Goal: Information Seeking & Learning: Compare options

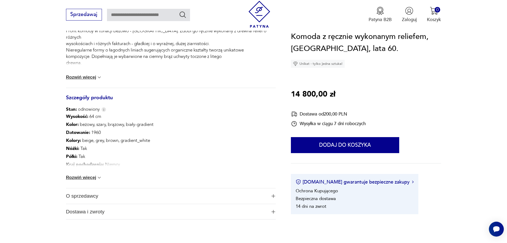
scroll to position [266, 0]
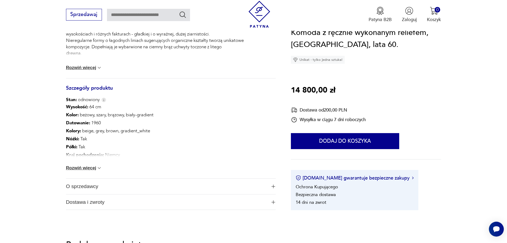
click at [88, 167] on button "Rozwiń więcej" at bounding box center [84, 167] width 36 height 5
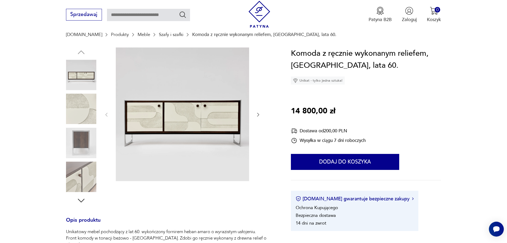
scroll to position [0, 0]
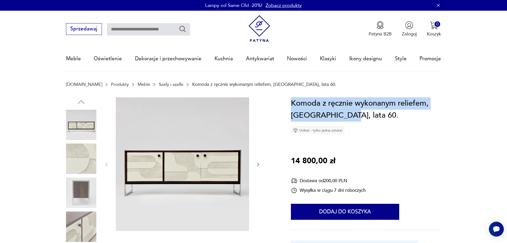
drag, startPoint x: 291, startPoint y: 102, endPoint x: 346, endPoint y: 117, distance: 56.2
click at [346, 117] on h1 "Komoda z ręcznie wykonanym reliefem, Niemcy, lata 60." at bounding box center [366, 109] width 150 height 24
copy h1 "Komoda z ręcznie wykonanym reliefem, Niemcy, lata 60"
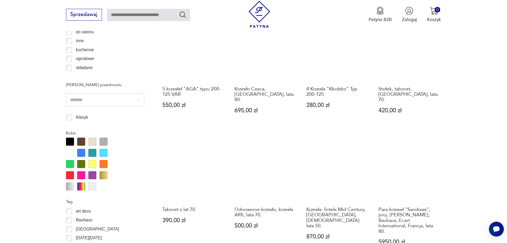
scroll to position [604, 0]
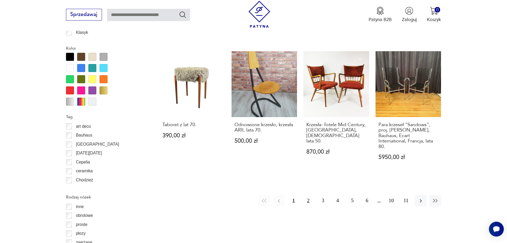
click at [307, 195] on button "2" at bounding box center [308, 200] width 11 height 11
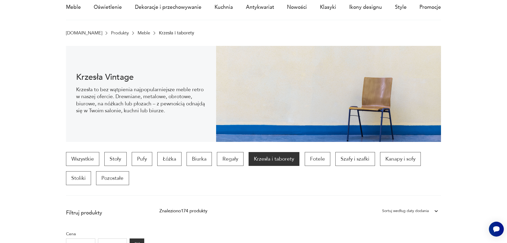
scroll to position [53, 0]
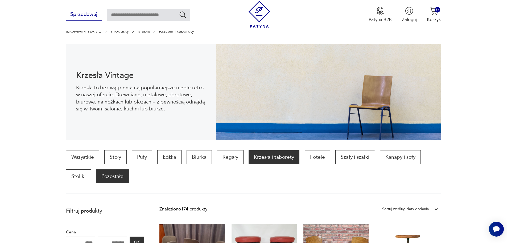
click at [111, 177] on p "Pozostałe" at bounding box center [112, 176] width 33 height 14
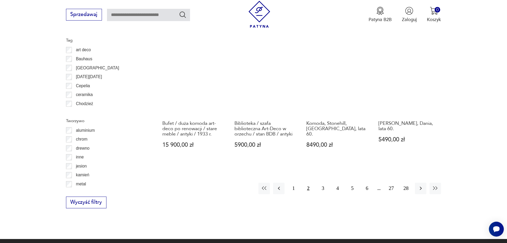
scroll to position [604, 0]
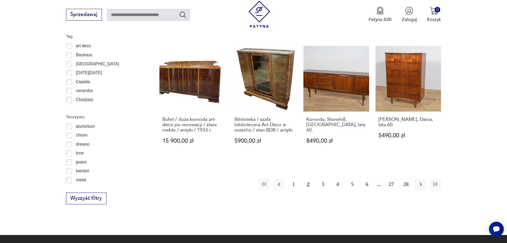
click at [308, 183] on button "2" at bounding box center [308, 183] width 11 height 11
click at [309, 185] on button "2" at bounding box center [308, 183] width 11 height 11
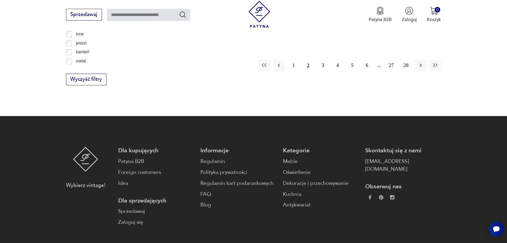
scroll to position [684, 0]
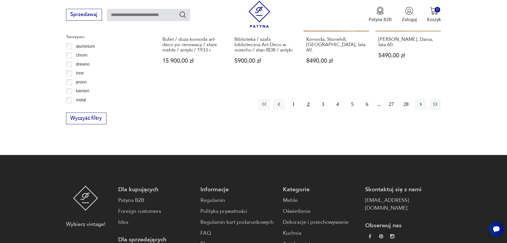
click at [323, 105] on button "3" at bounding box center [323, 104] width 11 height 11
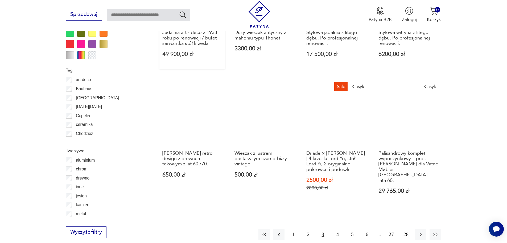
scroll to position [577, 0]
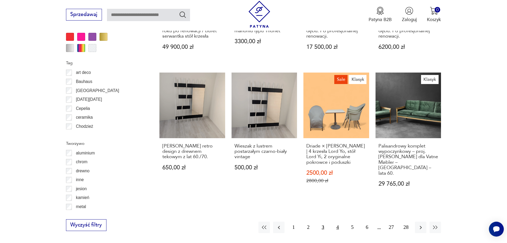
click at [337, 221] on button "4" at bounding box center [337, 226] width 11 height 11
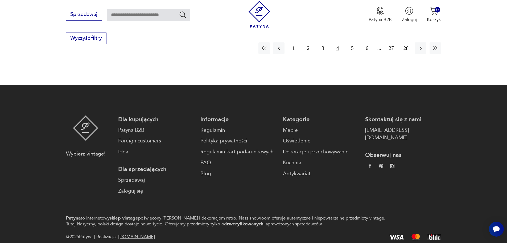
scroll to position [657, 0]
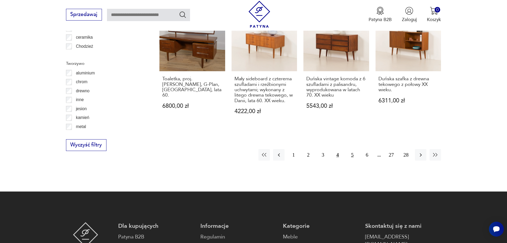
click at [352, 156] on button "5" at bounding box center [352, 154] width 11 height 11
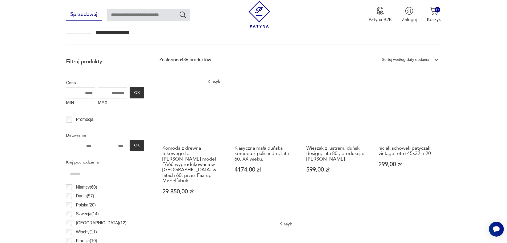
scroll to position [177, 0]
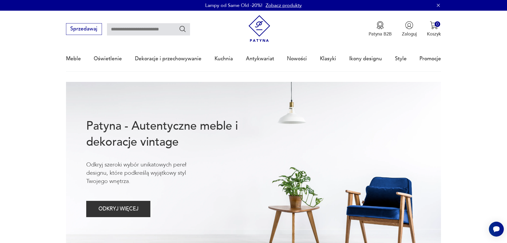
click at [127, 29] on input "text" at bounding box center [148, 29] width 83 height 12
type input "*****"
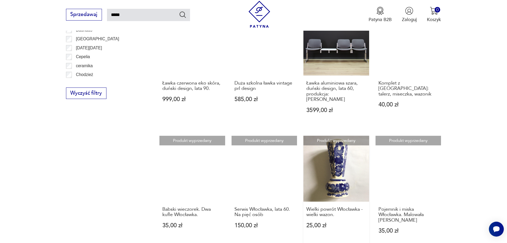
scroll to position [430, 0]
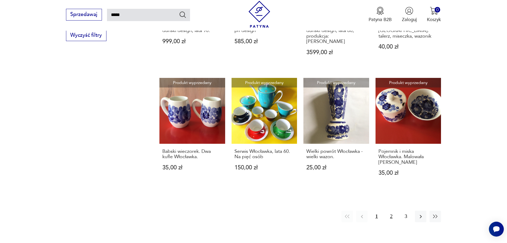
click at [390, 210] on button "2" at bounding box center [391, 215] width 11 height 11
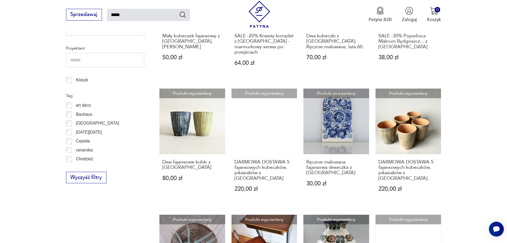
scroll to position [404, 0]
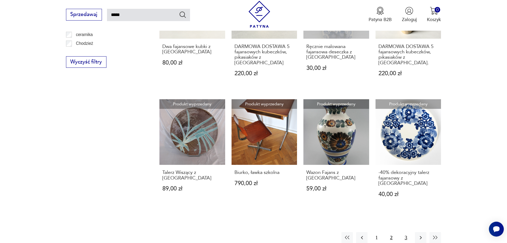
click at [405, 232] on button "3" at bounding box center [406, 237] width 11 height 11
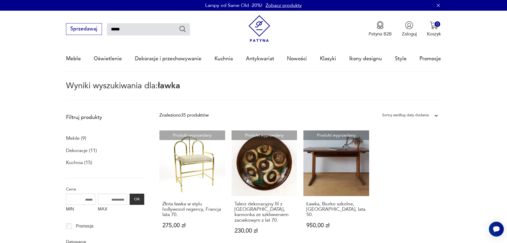
click at [141, 30] on input "*****" at bounding box center [148, 29] width 83 height 12
drag, startPoint x: 141, startPoint y: 30, endPoint x: -15, endPoint y: 30, distance: 155.8
type input "********"
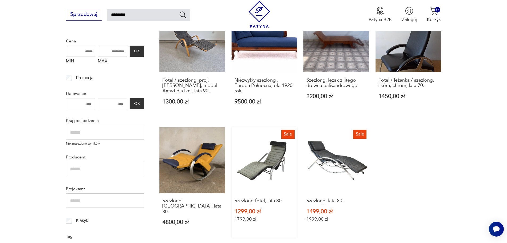
scroll to position [137, 0]
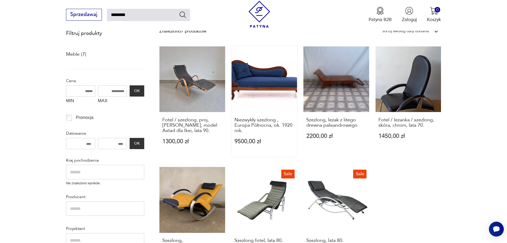
click at [263, 81] on link "Niezwykły szezlong , Europa Północna, ok. 1920 rok. 9500,00 zł" at bounding box center [265, 101] width 66 height 110
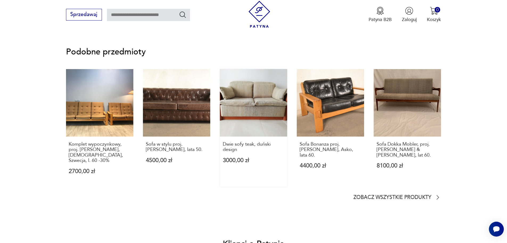
scroll to position [426, 0]
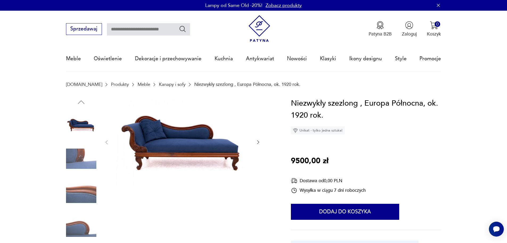
click at [183, 147] on img at bounding box center [182, 141] width 133 height 89
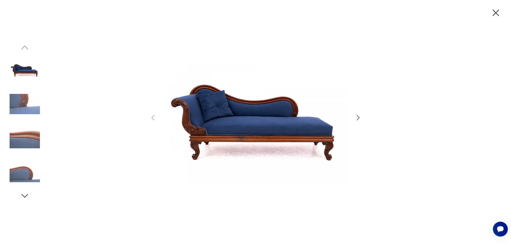
click at [356, 116] on icon "button" at bounding box center [359, 118] width 8 height 8
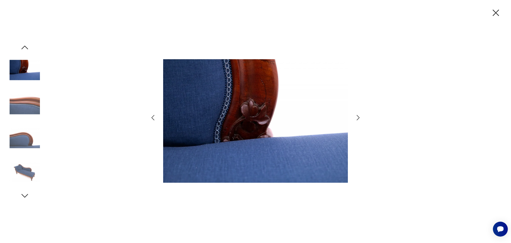
click at [494, 13] on icon "button" at bounding box center [496, 12] width 11 height 11
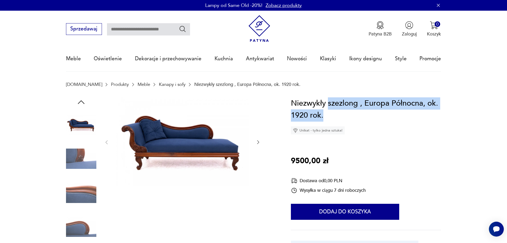
drag, startPoint x: 330, startPoint y: 103, endPoint x: 335, endPoint y: 119, distance: 16.4
click at [338, 120] on h1 "Niezwykły szezlong , Europa Północna, ok. 1920 rok." at bounding box center [366, 109] width 150 height 24
copy h1 "szezlong , Europa Północna, ok. 1920 rok."
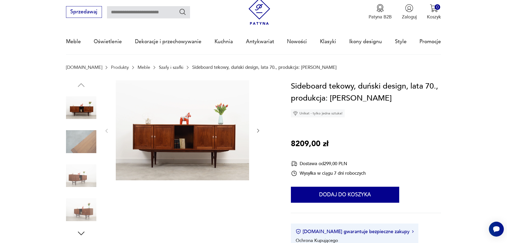
scroll to position [27, 0]
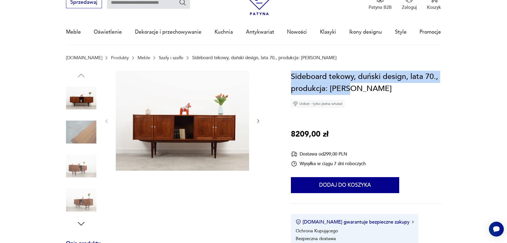
drag, startPoint x: 316, startPoint y: 81, endPoint x: 356, endPoint y: 91, distance: 40.5
click at [356, 91] on h1 "Sideboard tekowy, duński design, lata 70., produkcja: [PERSON_NAME]" at bounding box center [366, 83] width 150 height 24
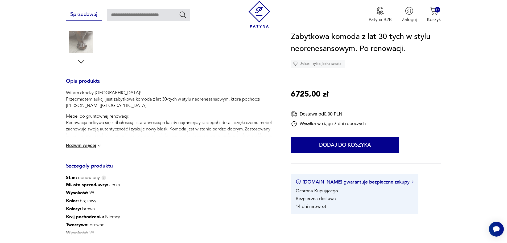
scroll to position [213, 0]
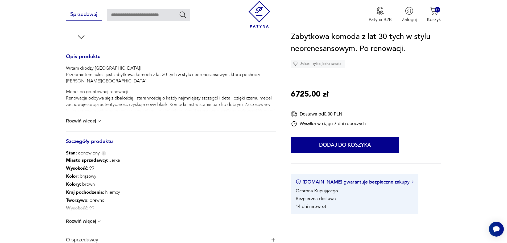
click at [84, 223] on button "Rozwiń więcej" at bounding box center [84, 220] width 36 height 5
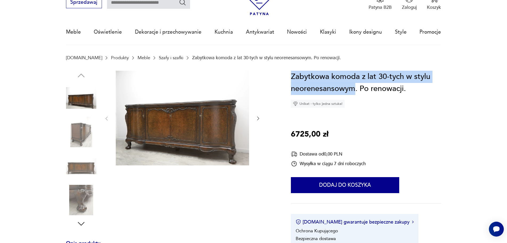
drag, startPoint x: 291, startPoint y: 76, endPoint x: 356, endPoint y: 95, distance: 67.9
click at [356, 95] on h1 "Zabytkowa komoda z lat 30-tych w stylu neorenesansowym. Po renowacji." at bounding box center [366, 83] width 150 height 24
copy h1 "Zabytkowa komoda z lat 30-tych w stylu neorenesansowym"
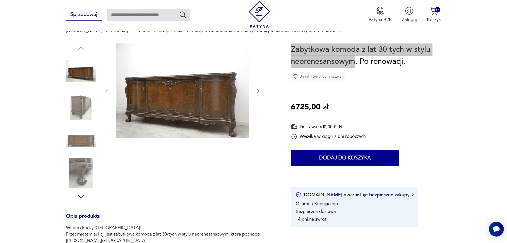
scroll to position [53, 0]
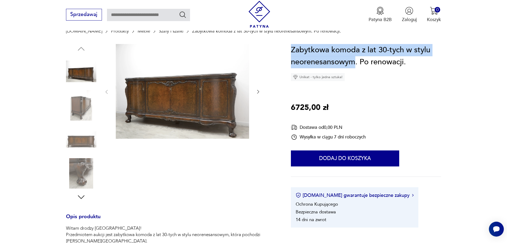
click at [82, 197] on icon "button" at bounding box center [81, 197] width 7 height 4
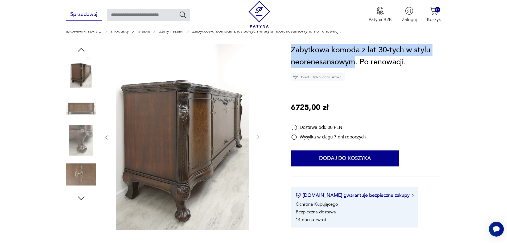
click at [82, 197] on icon "button" at bounding box center [81, 198] width 10 height 10
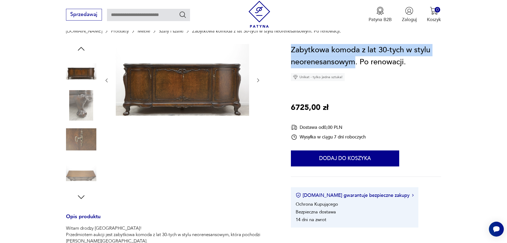
click at [82, 197] on icon "button" at bounding box center [81, 197] width 10 height 10
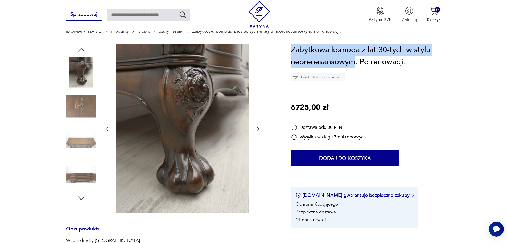
click at [82, 197] on icon "button" at bounding box center [81, 198] width 10 height 10
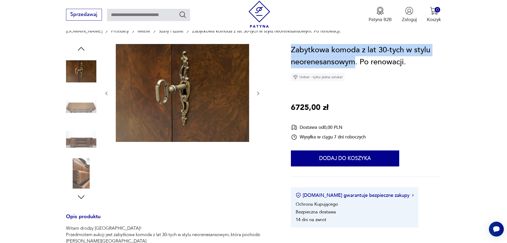
click at [82, 197] on icon "button" at bounding box center [81, 197] width 10 height 10
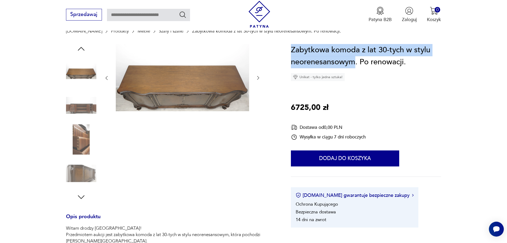
click at [82, 197] on icon "button" at bounding box center [81, 197] width 10 height 10
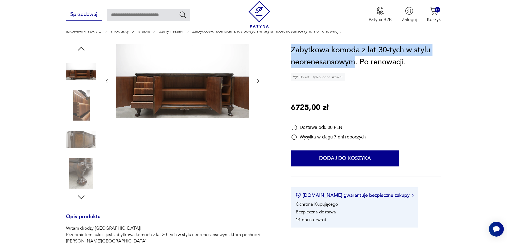
click at [82, 197] on icon "button" at bounding box center [81, 197] width 10 height 10
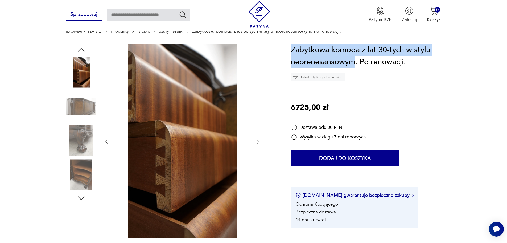
click at [82, 197] on icon "button" at bounding box center [81, 198] width 10 height 10
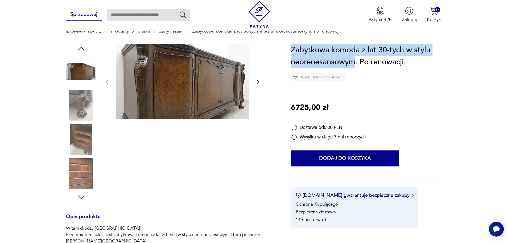
click at [82, 197] on icon "button" at bounding box center [81, 197] width 10 height 10
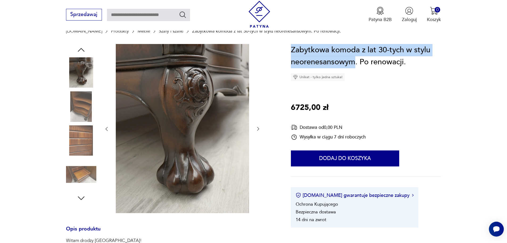
click at [82, 197] on icon "button" at bounding box center [81, 198] width 10 height 10
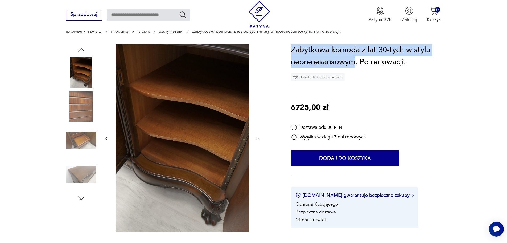
click at [82, 197] on icon "button" at bounding box center [81, 198] width 10 height 10
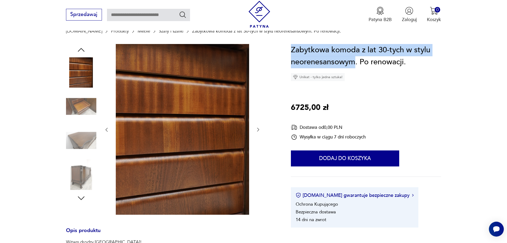
click at [82, 197] on icon "button" at bounding box center [81, 198] width 10 height 10
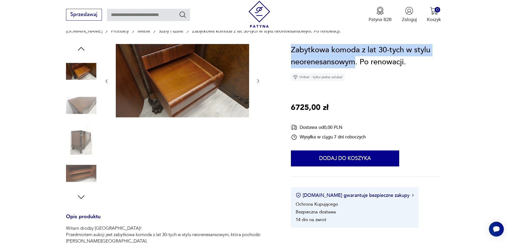
click at [82, 197] on icon "button" at bounding box center [81, 197] width 10 height 10
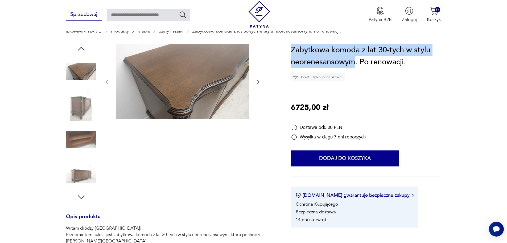
click at [82, 197] on icon "button" at bounding box center [81, 197] width 10 height 10
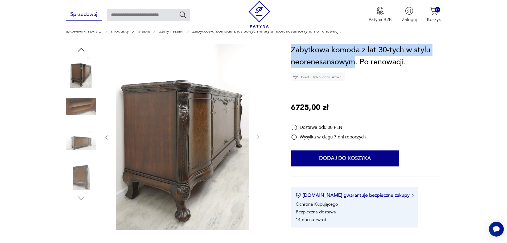
click at [126, 90] on img at bounding box center [182, 137] width 133 height 186
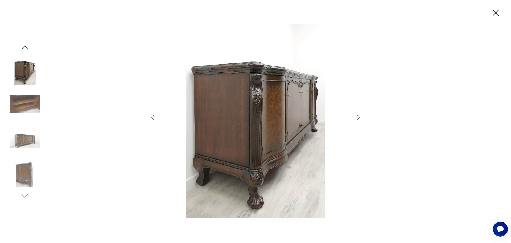
click at [144, 79] on div at bounding box center [255, 121] width 511 height 243
click at [500, 9] on icon "button" at bounding box center [496, 12] width 11 height 11
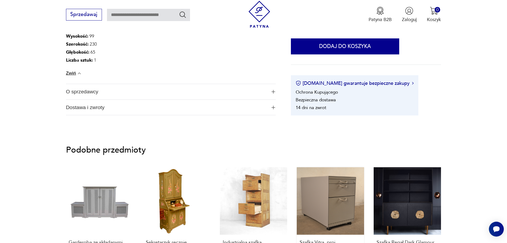
scroll to position [480, 0]
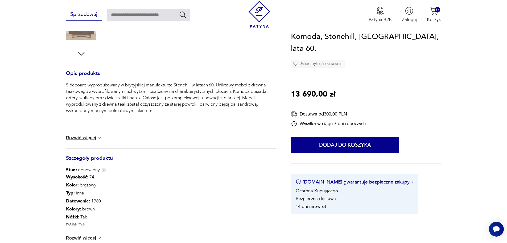
scroll to position [240, 0]
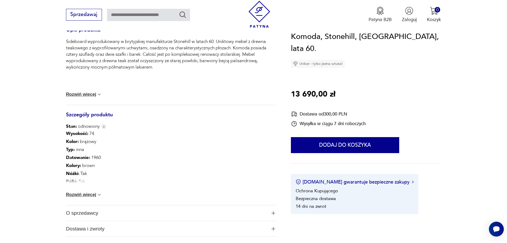
click at [95, 195] on button "Rozwiń więcej" at bounding box center [84, 194] width 36 height 5
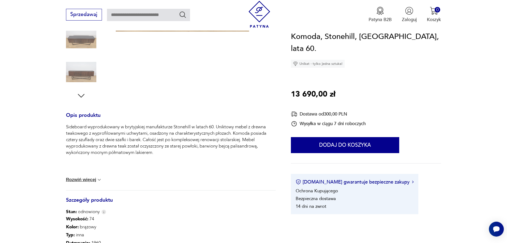
scroll to position [53, 0]
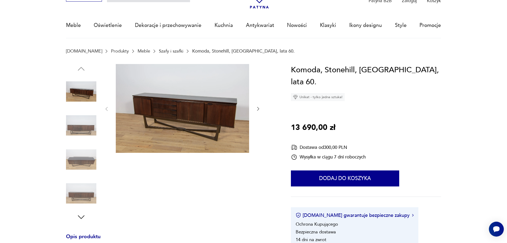
scroll to position [27, 0]
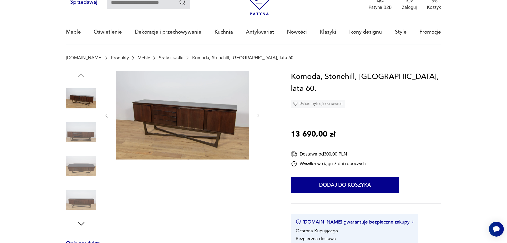
click at [77, 138] on img at bounding box center [81, 132] width 30 height 30
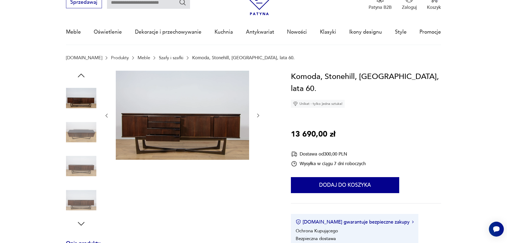
click at [74, 97] on img at bounding box center [81, 98] width 30 height 30
click at [88, 97] on img at bounding box center [81, 98] width 30 height 30
click at [93, 133] on img at bounding box center [81, 132] width 30 height 30
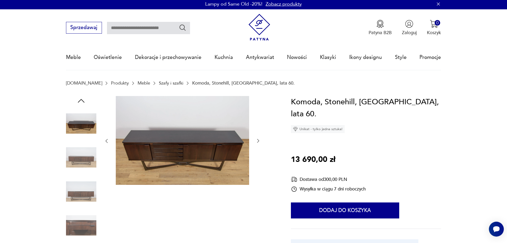
scroll to position [0, 0]
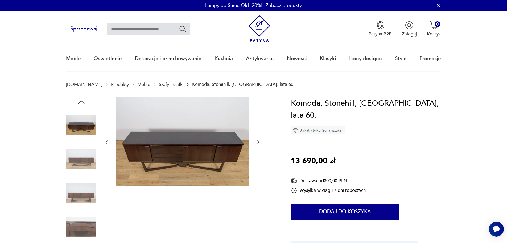
click at [86, 194] on img at bounding box center [81, 192] width 30 height 30
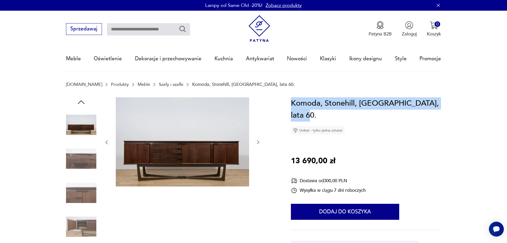
drag, startPoint x: 291, startPoint y: 102, endPoint x: 311, endPoint y: 116, distance: 24.4
copy h1 "Komoda, Stonehill, Wielka Brytania, lata 60."
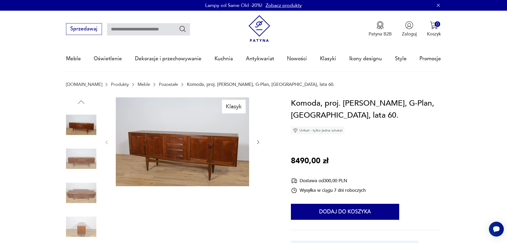
click at [177, 157] on img at bounding box center [182, 141] width 133 height 89
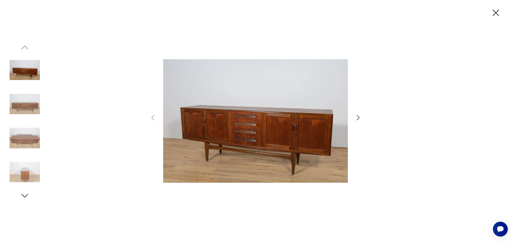
click at [360, 117] on icon "button" at bounding box center [359, 118] width 8 height 8
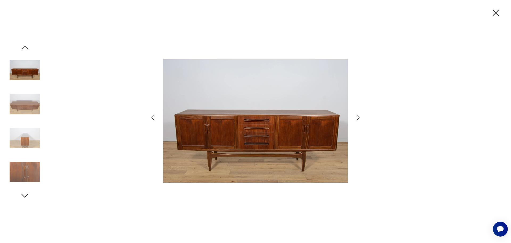
click at [359, 117] on icon "button" at bounding box center [358, 117] width 3 height 5
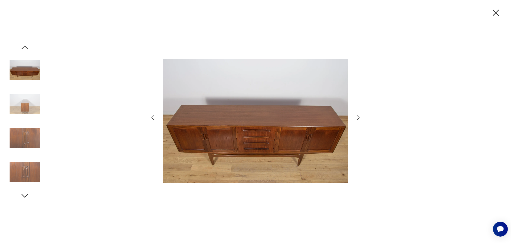
click at [359, 117] on icon "button" at bounding box center [358, 117] width 3 height 5
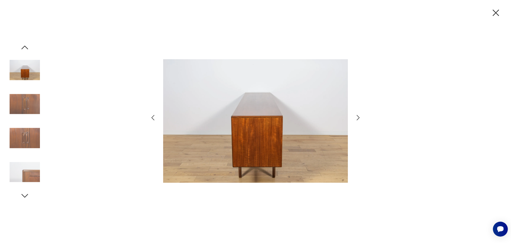
click at [359, 117] on icon "button" at bounding box center [358, 117] width 3 height 5
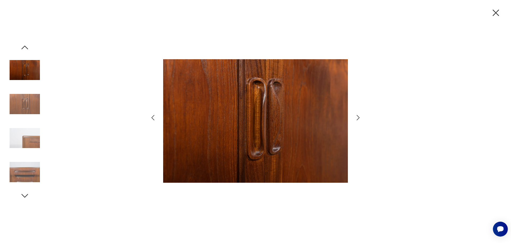
click at [359, 117] on icon "button" at bounding box center [358, 117] width 3 height 5
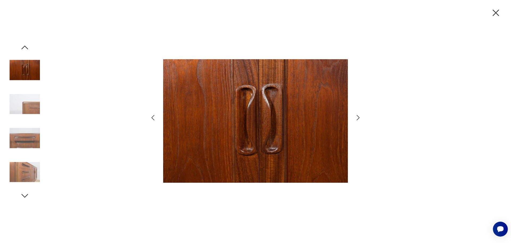
click at [359, 117] on icon "button" at bounding box center [358, 117] width 3 height 5
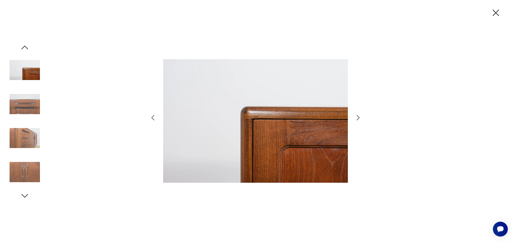
click at [359, 117] on icon "button" at bounding box center [358, 117] width 3 height 5
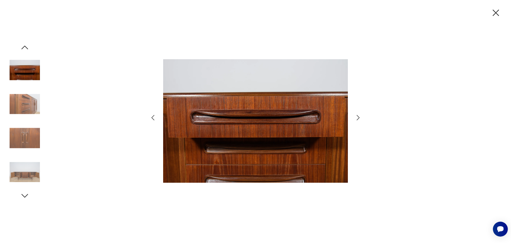
click at [359, 117] on icon "button" at bounding box center [358, 117] width 3 height 5
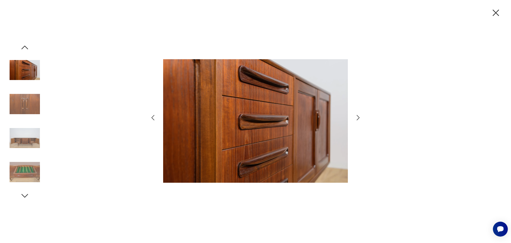
click at [359, 117] on icon "button" at bounding box center [358, 117] width 3 height 5
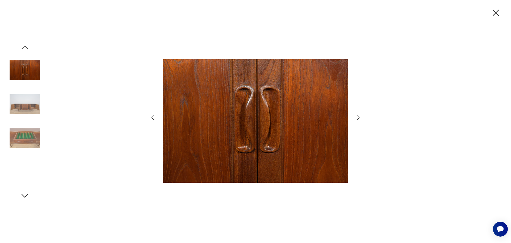
click at [359, 117] on icon "button" at bounding box center [358, 117] width 3 height 5
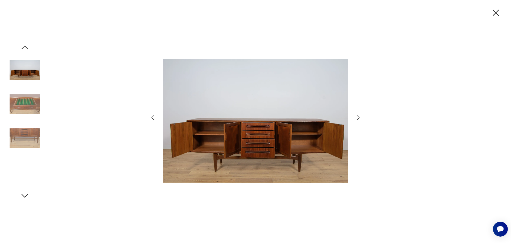
click at [359, 117] on icon "button" at bounding box center [358, 117] width 3 height 5
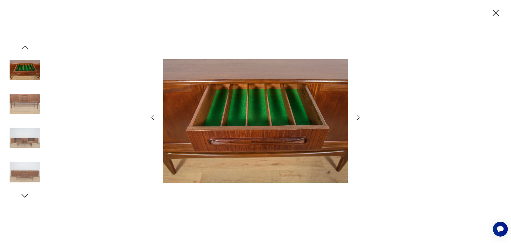
click at [359, 117] on icon "button" at bounding box center [358, 117] width 3 height 5
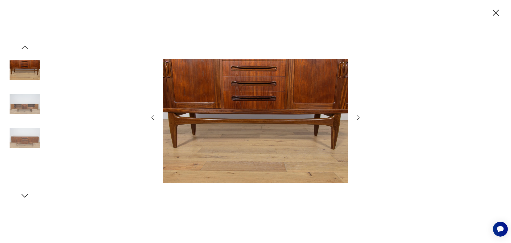
click at [359, 117] on icon "button" at bounding box center [358, 117] width 3 height 5
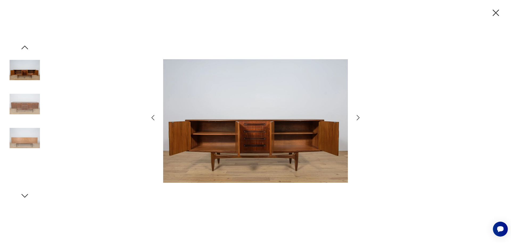
click at [359, 117] on icon "button" at bounding box center [358, 117] width 3 height 5
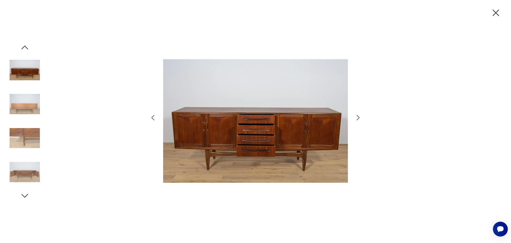
click at [359, 117] on icon "button" at bounding box center [358, 117] width 3 height 5
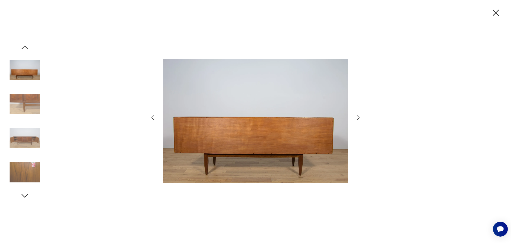
click at [359, 117] on icon "button" at bounding box center [358, 117] width 3 height 5
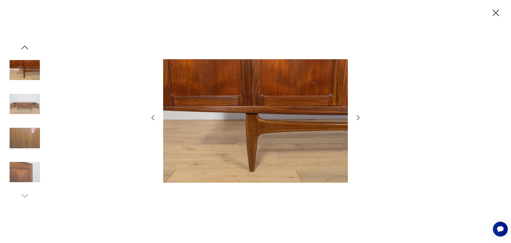
click at [497, 13] on icon "button" at bounding box center [496, 12] width 11 height 11
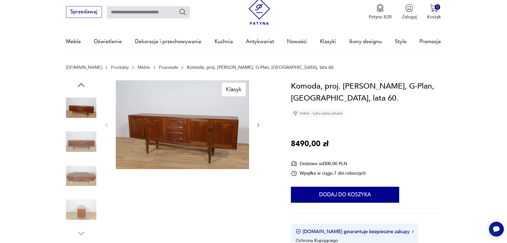
scroll to position [27, 0]
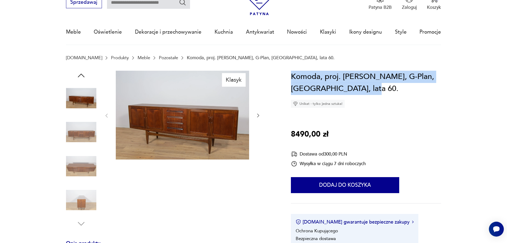
drag, startPoint x: 291, startPoint y: 75, endPoint x: 354, endPoint y: 89, distance: 64.0
click at [354, 89] on h1 "Komoda, proj. V. Wilkins, G-Plan, Wielka Brytania, lata 60." at bounding box center [366, 83] width 150 height 24
click at [84, 133] on img at bounding box center [81, 132] width 30 height 30
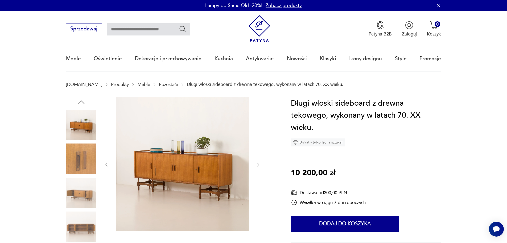
click at [201, 174] on img at bounding box center [182, 163] width 133 height 133
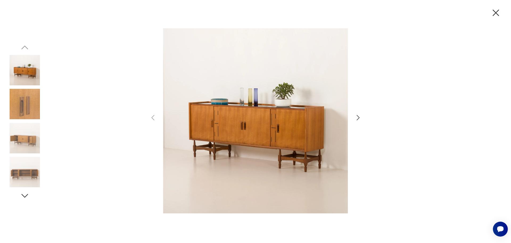
click at [362, 117] on icon "button" at bounding box center [359, 118] width 8 height 8
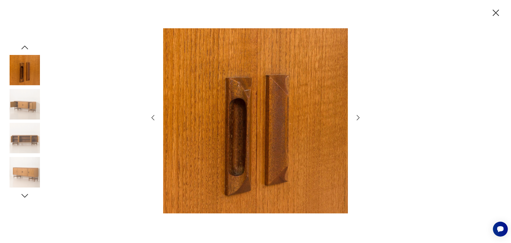
click at [360, 118] on icon "button" at bounding box center [359, 118] width 8 height 8
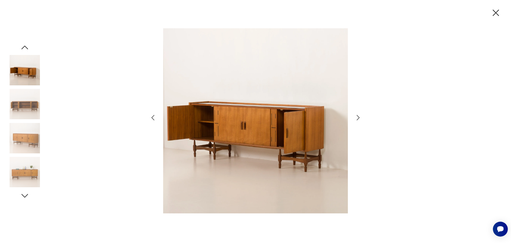
click at [360, 118] on icon "button" at bounding box center [359, 118] width 8 height 8
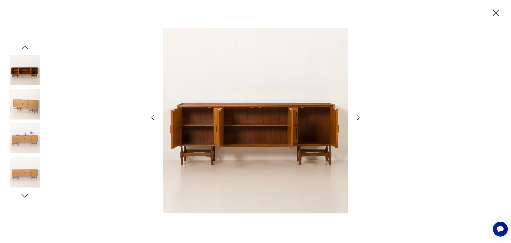
click at [360, 118] on icon "button" at bounding box center [359, 118] width 8 height 8
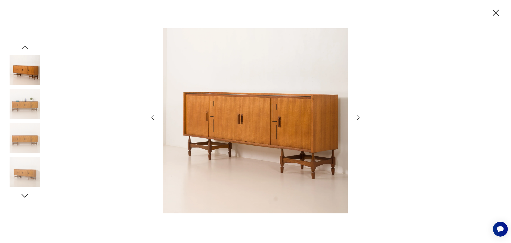
click at [359, 117] on icon "button" at bounding box center [358, 117] width 3 height 5
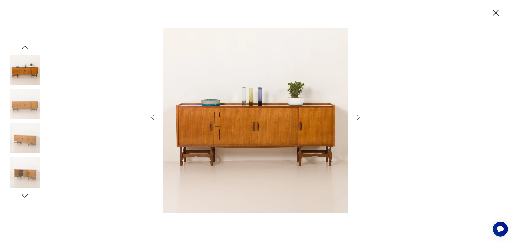
click at [495, 11] on icon "button" at bounding box center [496, 13] width 6 height 6
